Goal: Transaction & Acquisition: Download file/media

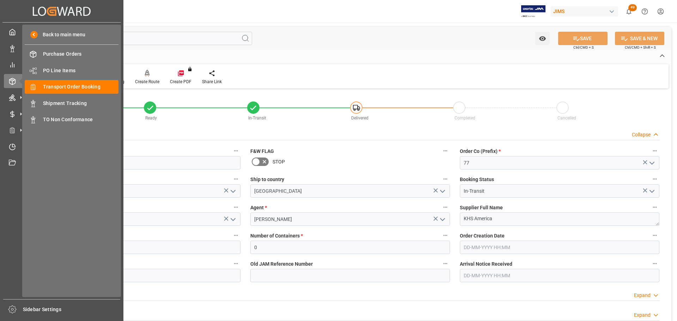
scroll to position [247, 0]
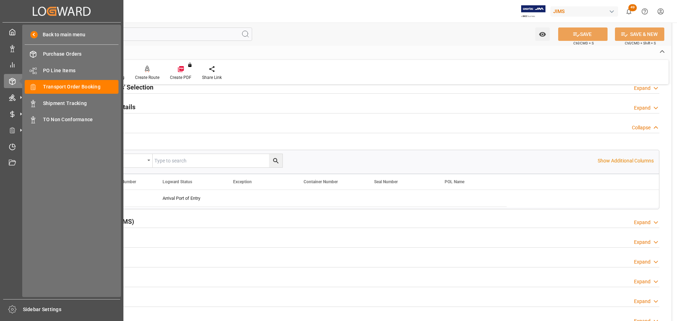
click at [12, 101] on icon at bounding box center [12, 97] width 7 height 7
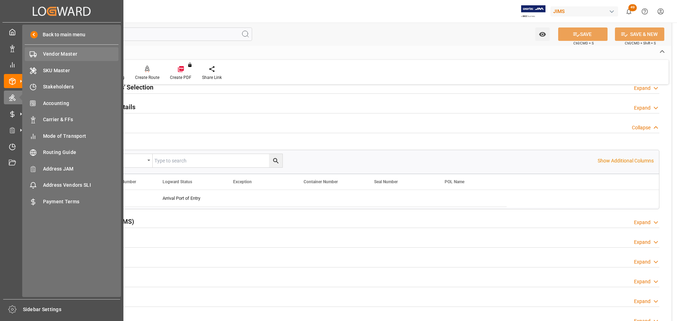
click at [48, 53] on span "Vendor Master" at bounding box center [81, 53] width 76 height 7
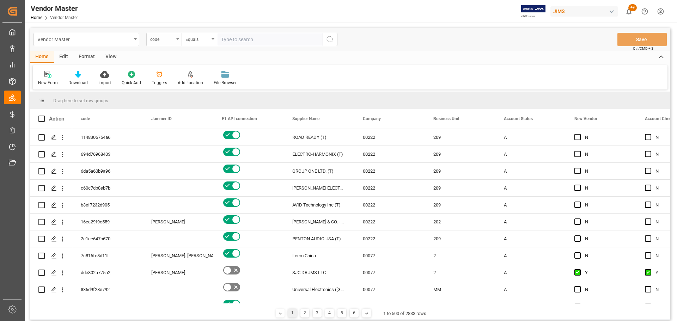
click at [173, 40] on div "code" at bounding box center [162, 39] width 24 height 8
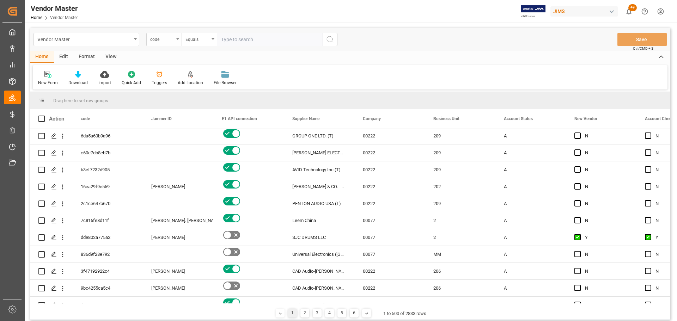
click at [165, 41] on div "code" at bounding box center [162, 39] width 24 height 8
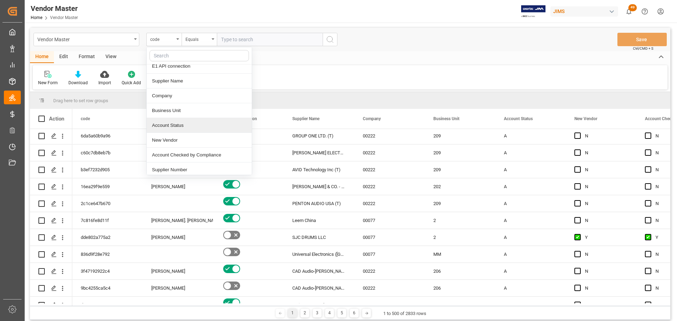
scroll to position [70, 0]
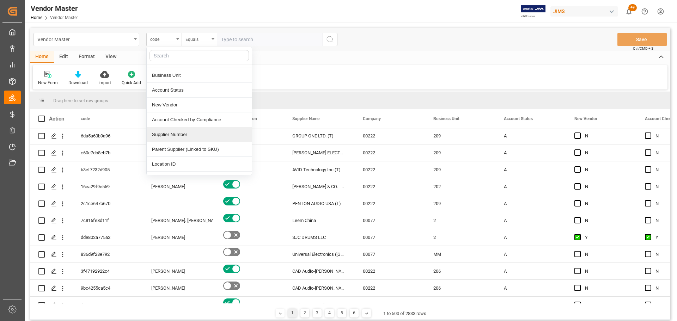
click at [186, 131] on div "Supplier Number" at bounding box center [199, 134] width 105 height 15
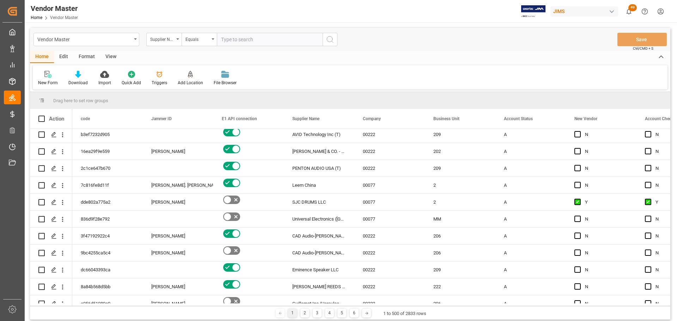
click at [237, 38] on input "text" at bounding box center [270, 39] width 106 height 13
type input "1280"
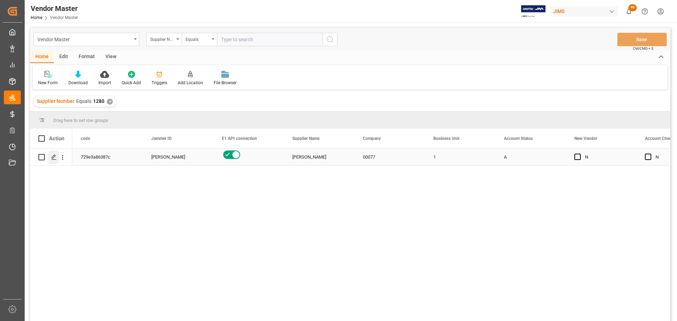
click at [53, 157] on icon "Press SPACE to select this row." at bounding box center [54, 157] width 6 height 6
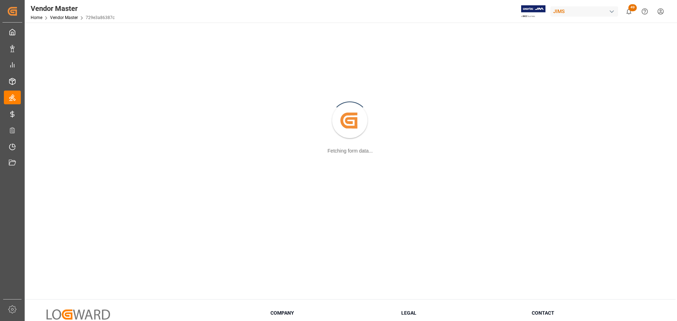
scroll to position [35, 0]
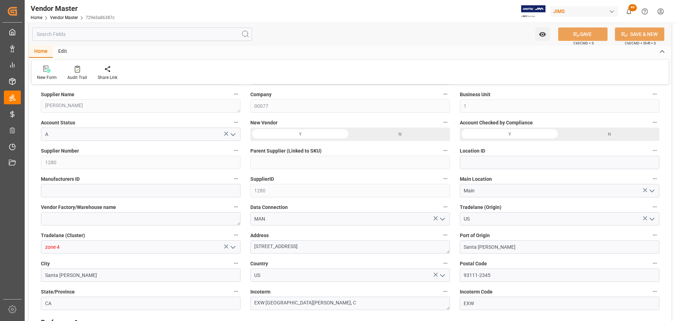
type input "[DATE] 01:34"
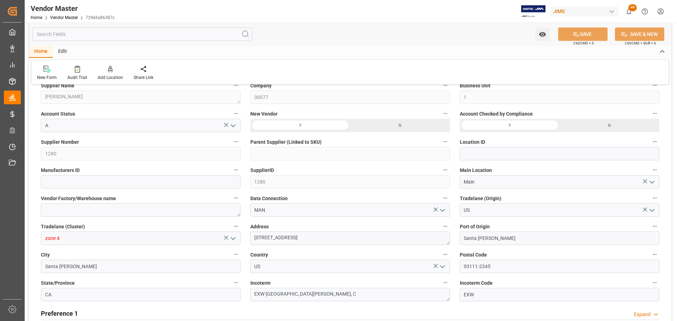
scroll to position [0, 0]
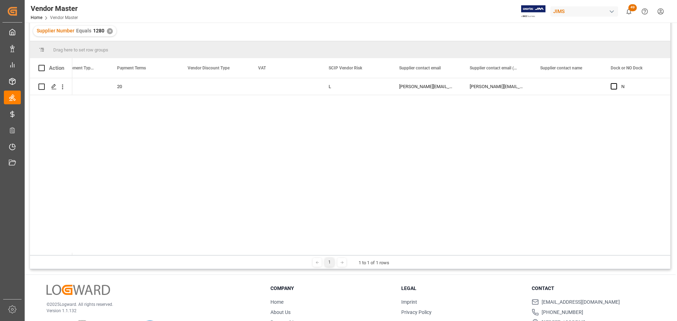
click at [416, 88] on div "[PERSON_NAME][EMAIL_ADDRESS][PERSON_NAME][DOMAIN_NAME];[EMAIL_ADDRESS][DOMAIN_N…" at bounding box center [426, 86] width 70 height 17
click at [422, 85] on div "[PERSON_NAME][EMAIL_ADDRESS][PERSON_NAME][DOMAIN_NAME];[EMAIL_ADDRESS][DOMAIN_N…" at bounding box center [426, 86] width 70 height 17
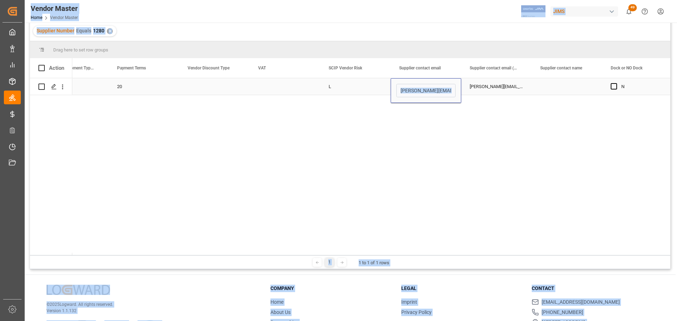
copy body "My Cockpit My Cockpit Data Management Data Management My Reports My Reports Ord…"
click at [424, 112] on div "LTL LTL 20 L [PERSON_NAME][EMAIL_ADDRESS][PERSON_NAME][DOMAIN_NAME];[EMAIL_ADDR…" at bounding box center [371, 166] width 598 height 177
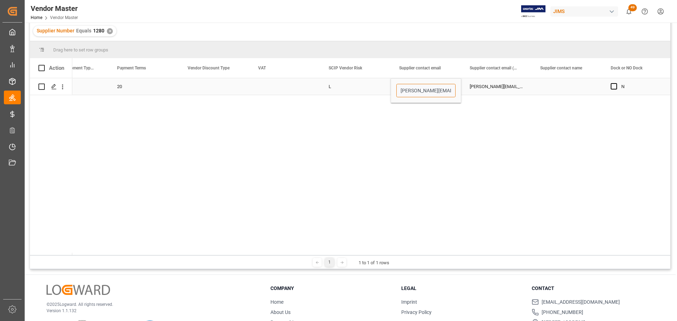
click at [418, 92] on input "[PERSON_NAME][EMAIL_ADDRESS][PERSON_NAME][DOMAIN_NAME];[EMAIL_ADDRESS][DOMAIN_N…" at bounding box center [425, 90] width 59 height 13
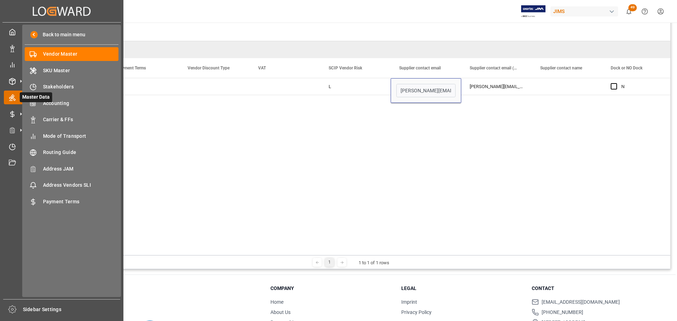
click at [17, 99] on icon at bounding box center [20, 97] width 15 height 15
click at [13, 81] on polyline at bounding box center [13, 80] width 6 height 1
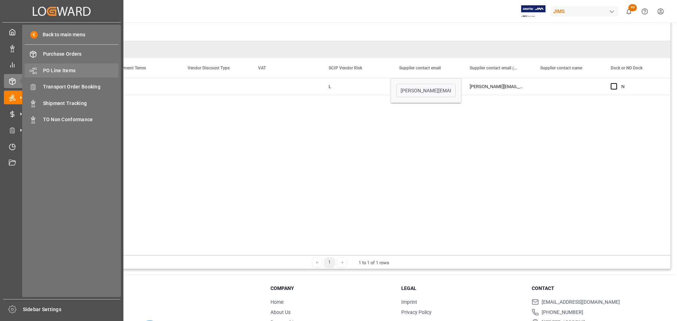
click at [67, 68] on span "PO Line Items" at bounding box center [81, 70] width 76 height 7
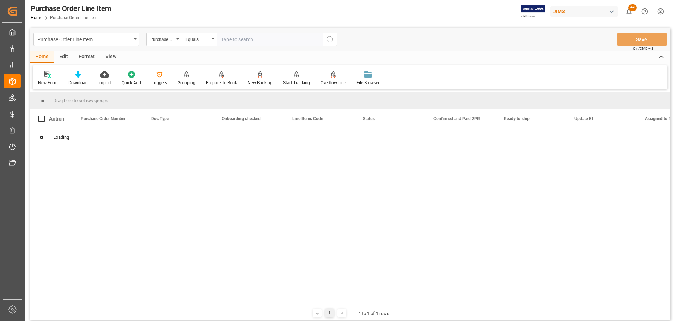
click at [281, 39] on input "text" at bounding box center [270, 39] width 106 height 13
paste input "77-11300-[GEOGRAPHIC_DATA]"
type input "77-11300-[GEOGRAPHIC_DATA]"
click at [336, 38] on button "search button" at bounding box center [329, 39] width 15 height 13
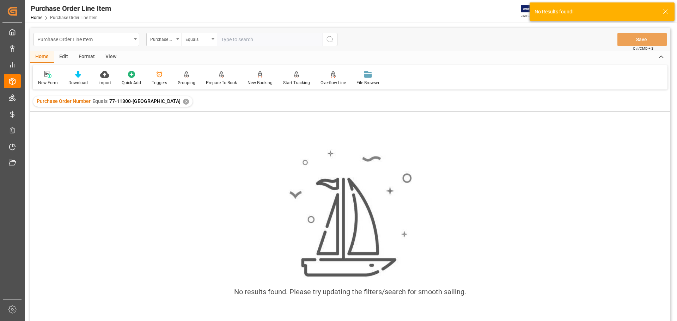
click at [183, 102] on div "✕" at bounding box center [186, 102] width 6 height 6
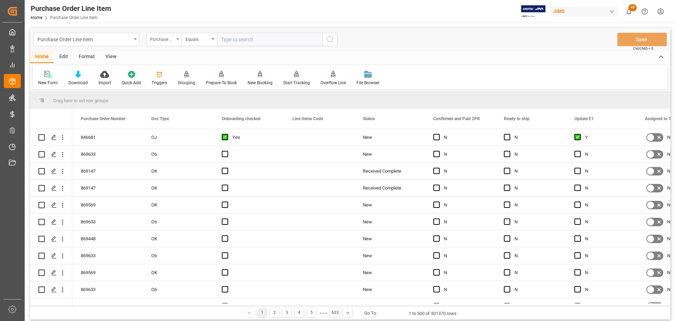
click at [173, 39] on div "Purchase Order Number" at bounding box center [162, 39] width 24 height 8
click at [166, 39] on div "Purchase Order Number" at bounding box center [162, 39] width 24 height 8
click at [164, 44] on div "Purchase Order Number" at bounding box center [163, 39] width 35 height 13
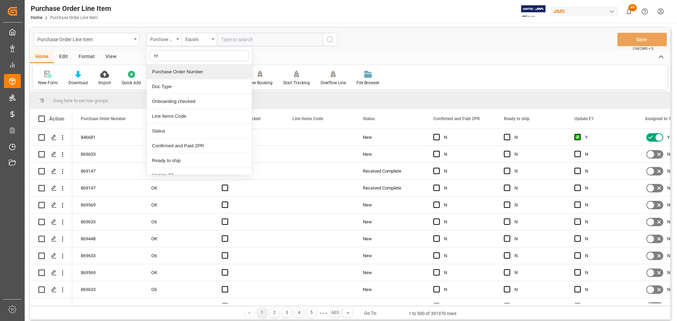
type input "ref"
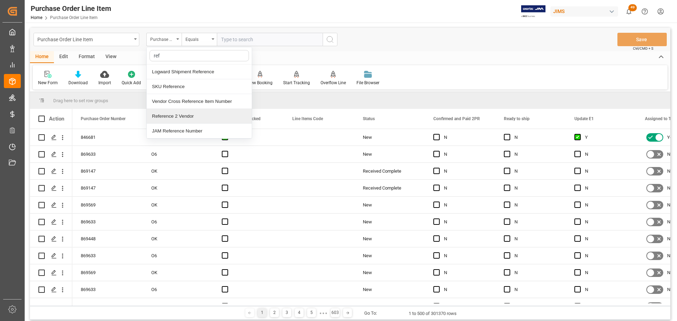
click at [178, 117] on div "Reference 2 Vendor" at bounding box center [199, 116] width 105 height 15
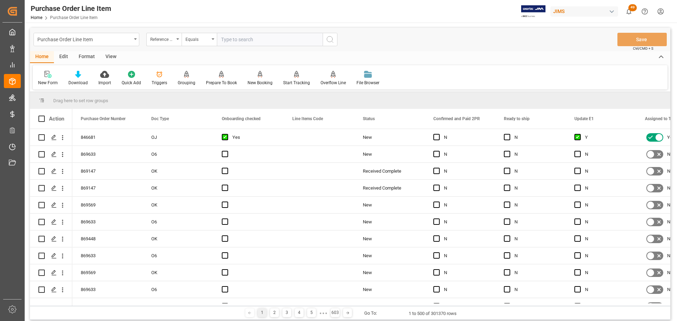
click at [245, 37] on input "text" at bounding box center [270, 39] width 106 height 13
paste input "77-11300-[GEOGRAPHIC_DATA]"
type input "77-11300-[GEOGRAPHIC_DATA]"
click at [332, 41] on icon "search button" at bounding box center [330, 39] width 8 height 8
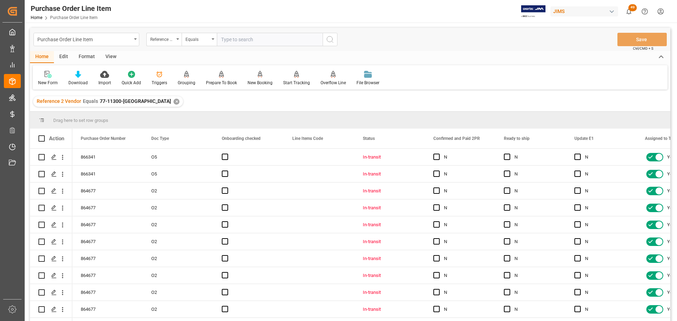
click at [106, 58] on div "View" at bounding box center [110, 57] width 21 height 12
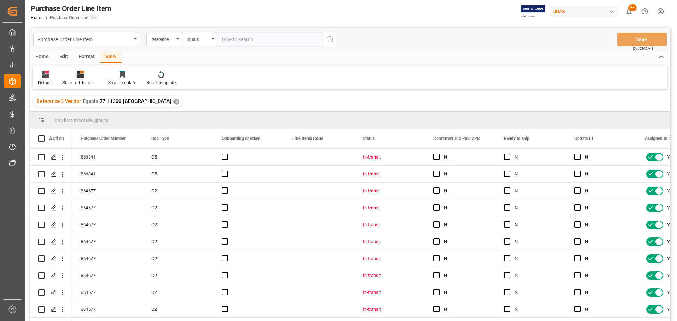
click at [76, 79] on div "Standard Templates" at bounding box center [80, 78] width 46 height 16
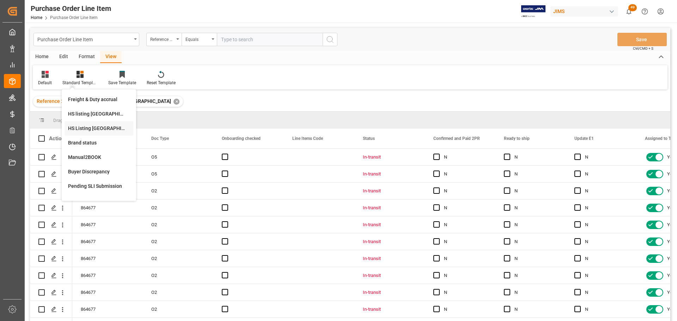
click at [96, 128] on div "HS Listing [GEOGRAPHIC_DATA]" at bounding box center [99, 128] width 62 height 7
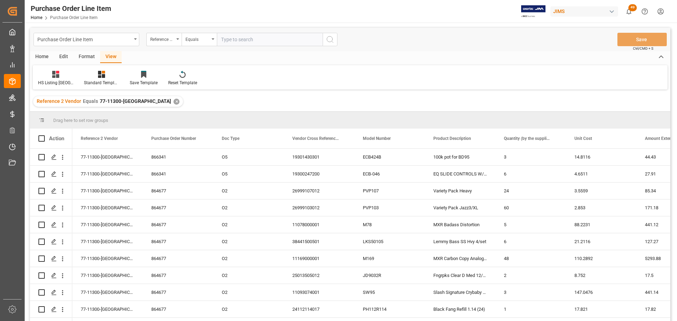
click at [42, 54] on div "Home" at bounding box center [42, 57] width 24 height 12
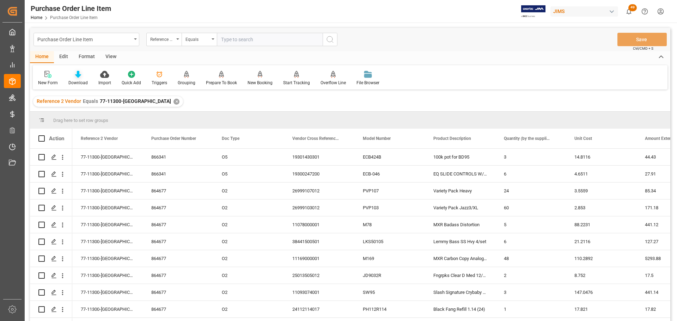
click at [75, 78] on icon at bounding box center [78, 74] width 6 height 7
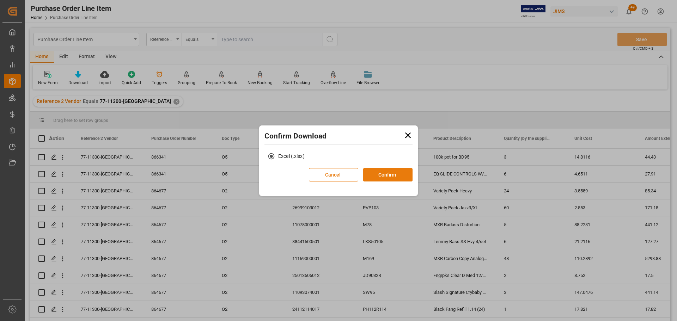
click at [395, 175] on button "Confirm" at bounding box center [387, 174] width 49 height 13
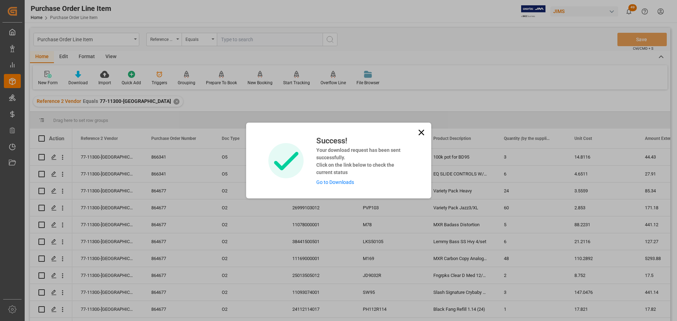
click at [330, 177] on div "Success! Your download request has been sent successfully. Click on the link be…" at bounding box center [360, 160] width 98 height 51
click at [328, 180] on link "Go to Downloads" at bounding box center [335, 182] width 38 height 6
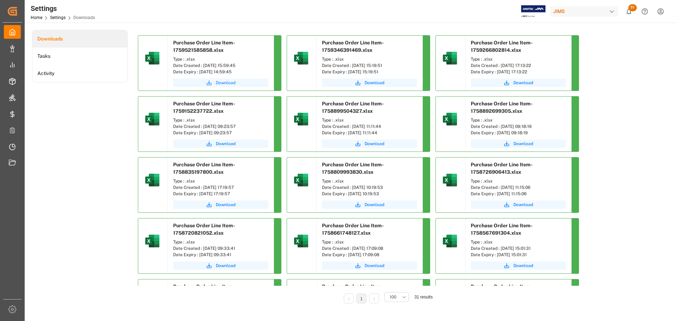
click at [211, 84] on icon "submit" at bounding box center [209, 83] width 6 height 6
